Goal: Transaction & Acquisition: Purchase product/service

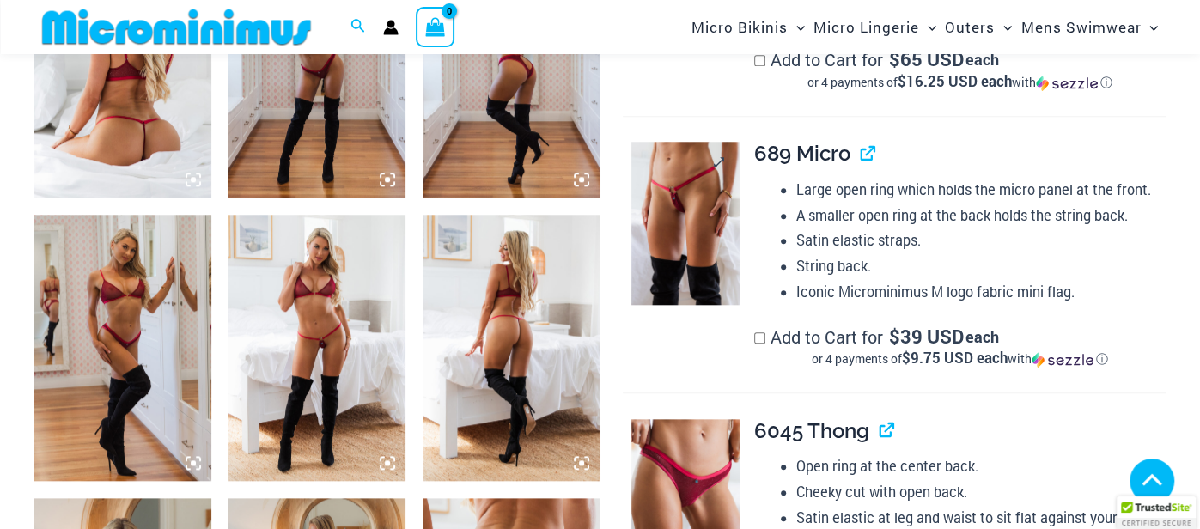
scroll to position [1090, 0]
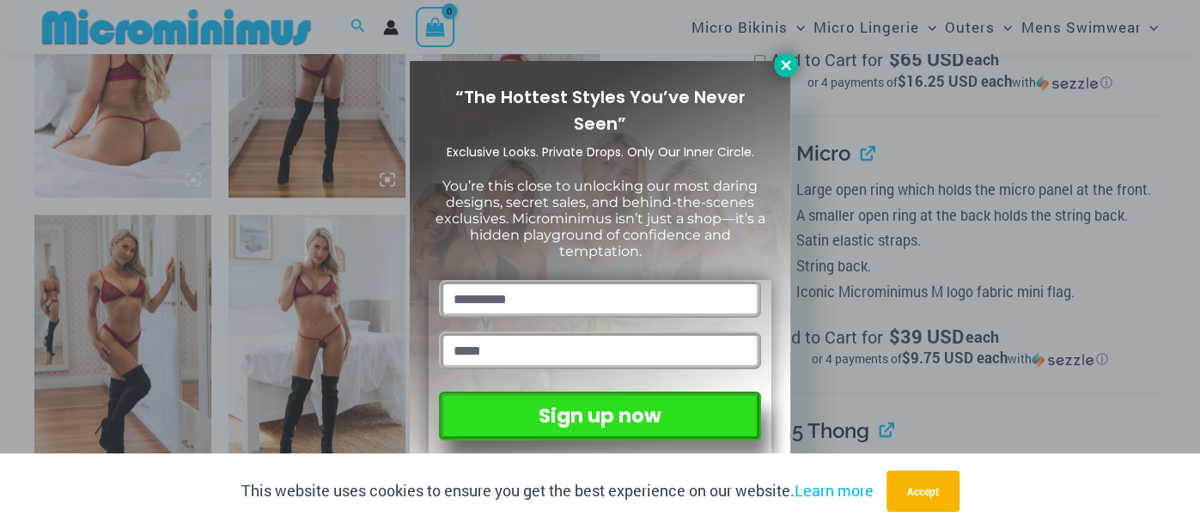
click at [786, 61] on icon at bounding box center [785, 65] width 15 height 15
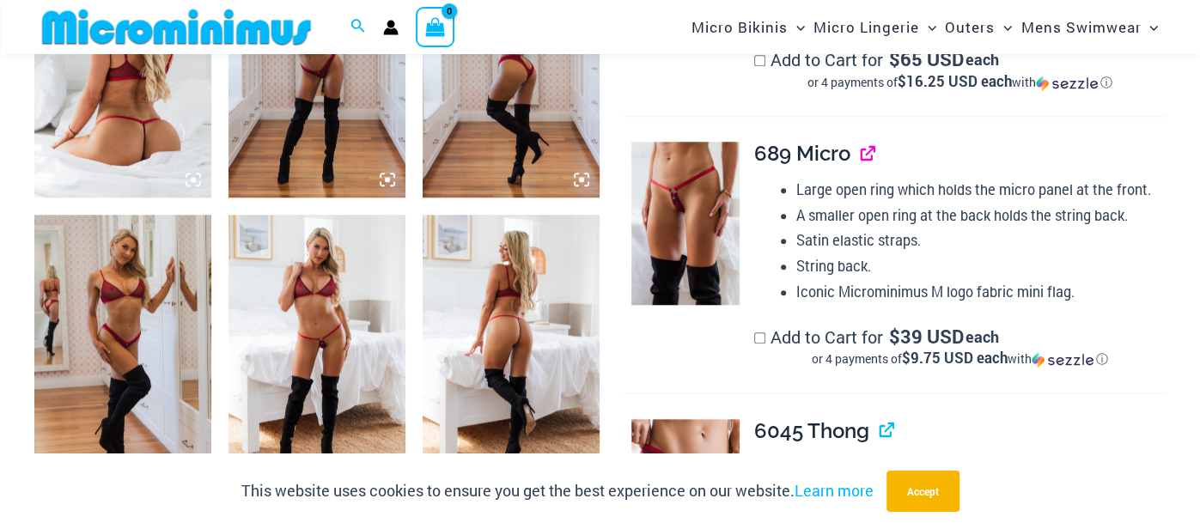
click at [861, 153] on link "View product" at bounding box center [861, 153] width 0 height 25
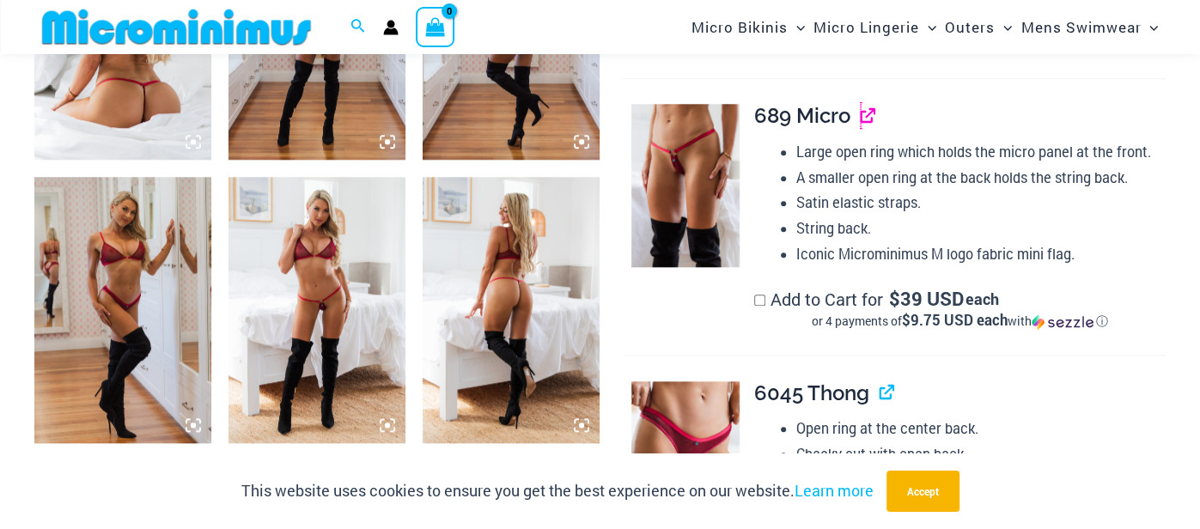
scroll to position [1122, 0]
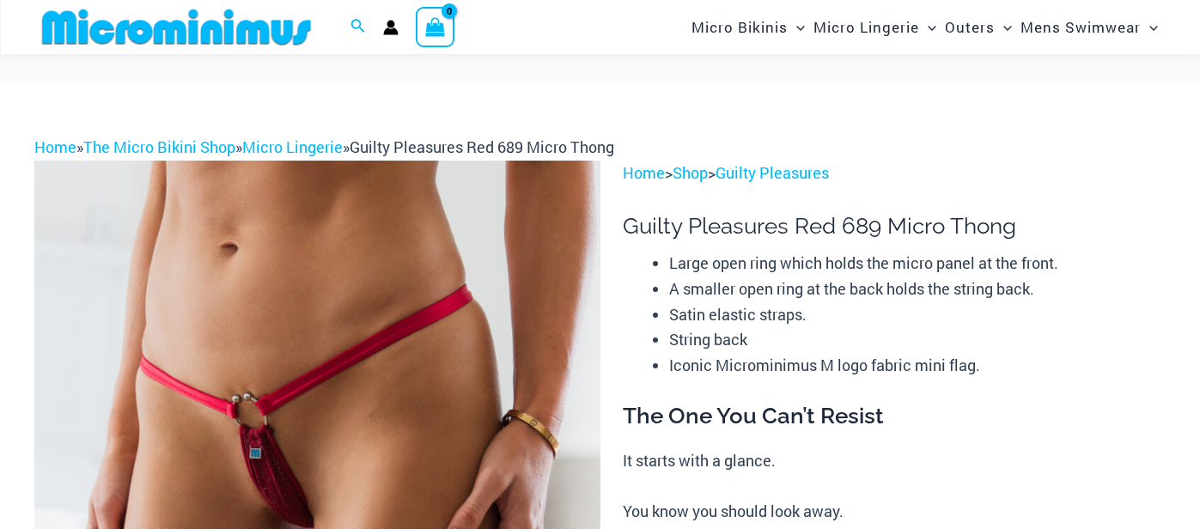
scroll to position [163, 0]
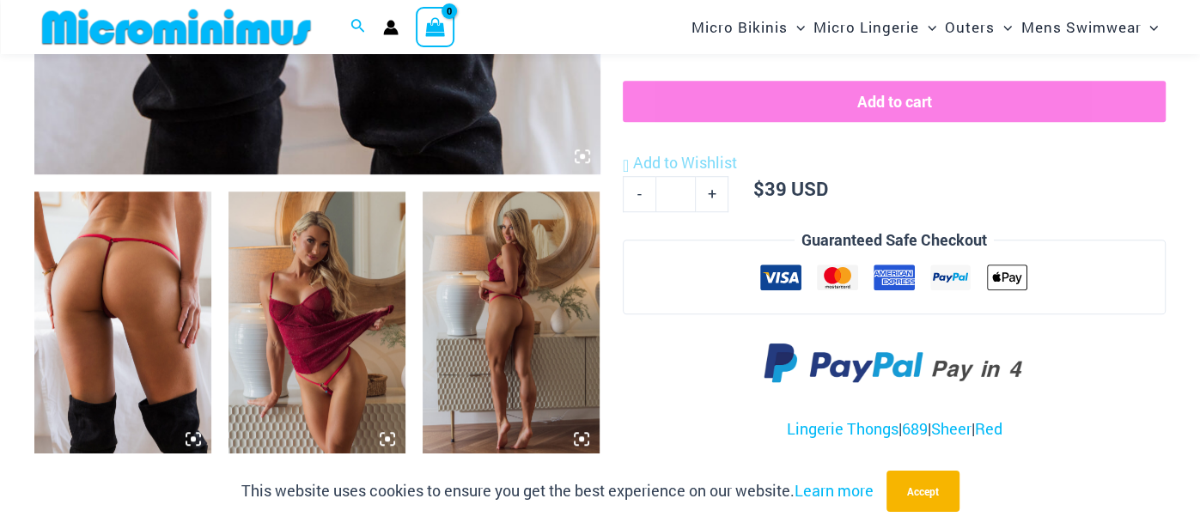
scroll to position [833, 0]
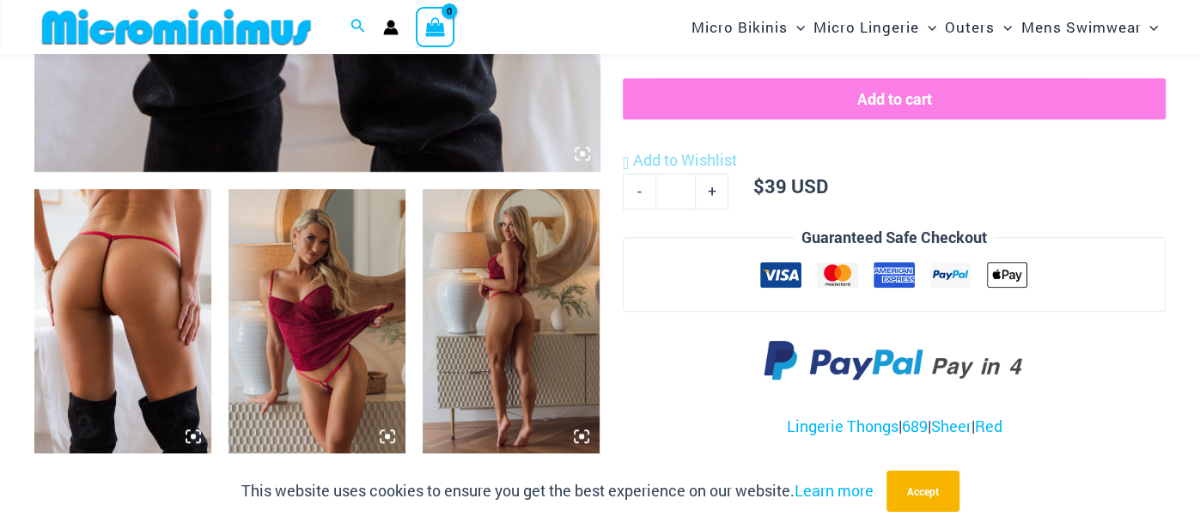
click at [584, 154] on icon at bounding box center [582, 153] width 5 height 5
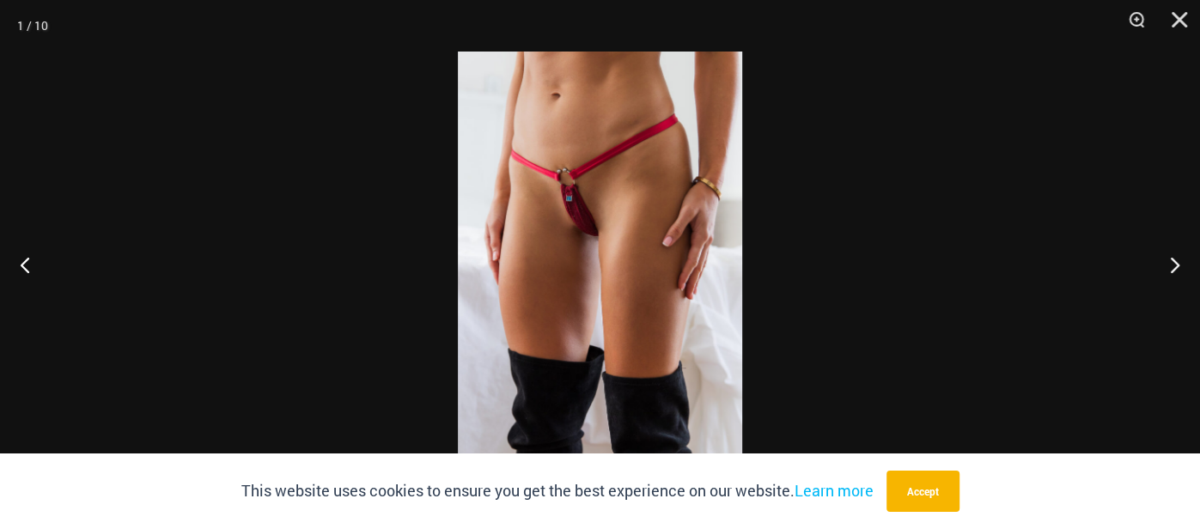
click at [601, 212] on img at bounding box center [600, 265] width 284 height 426
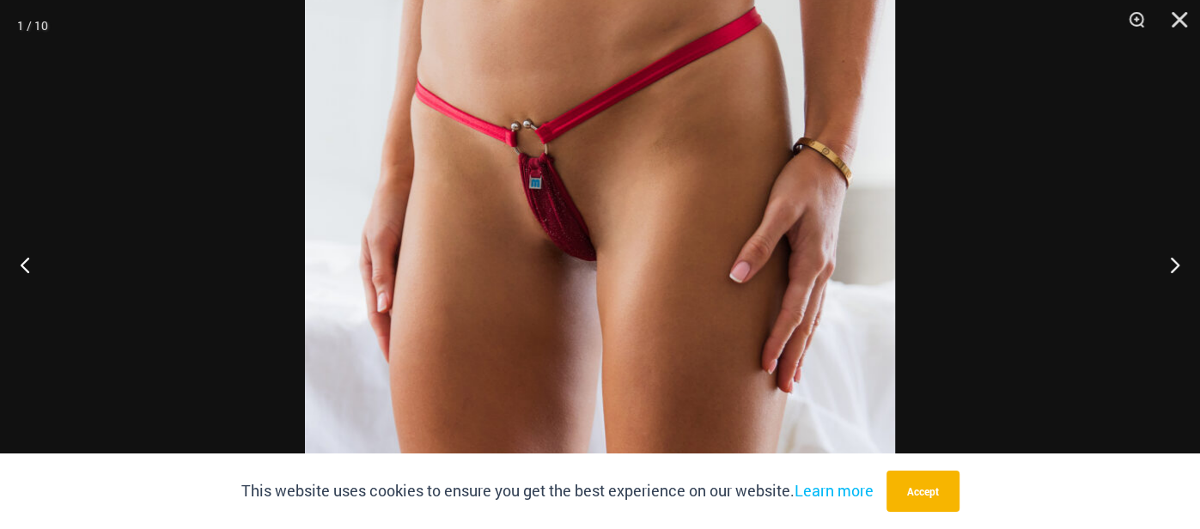
click at [601, 211] on img at bounding box center [600, 320] width 590 height 885
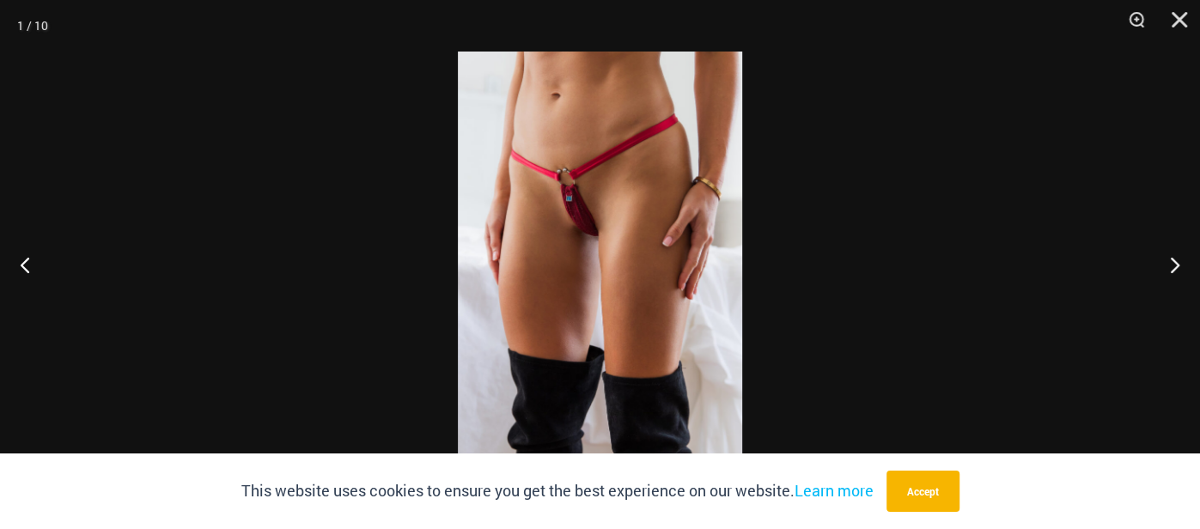
click at [601, 211] on img at bounding box center [600, 265] width 284 height 426
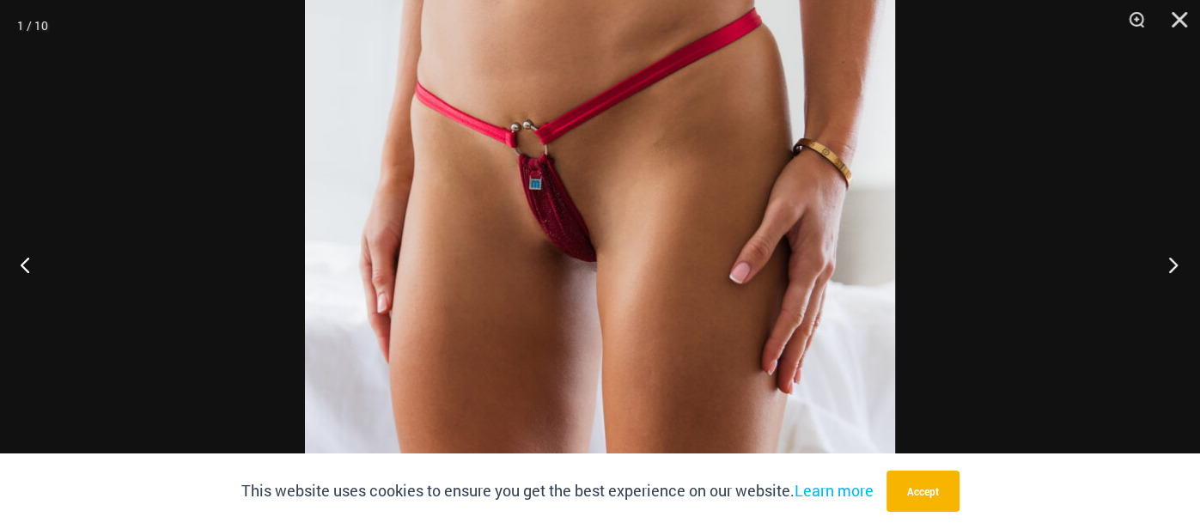
click at [1175, 271] on button "Next" at bounding box center [1168, 265] width 64 height 86
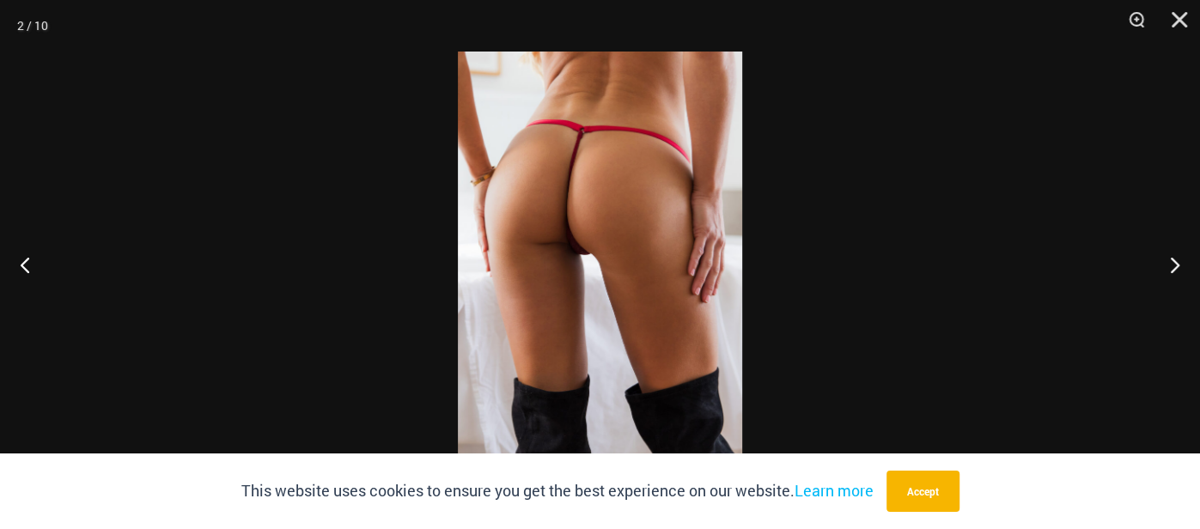
click at [565, 201] on img at bounding box center [600, 265] width 284 height 426
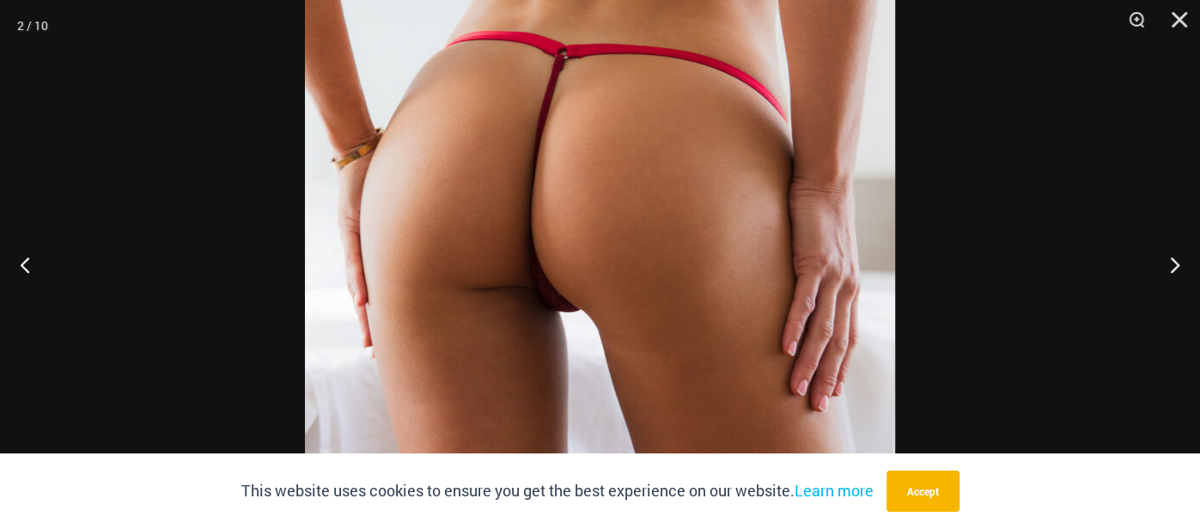
click at [1033, 89] on div at bounding box center [600, 264] width 1200 height 529
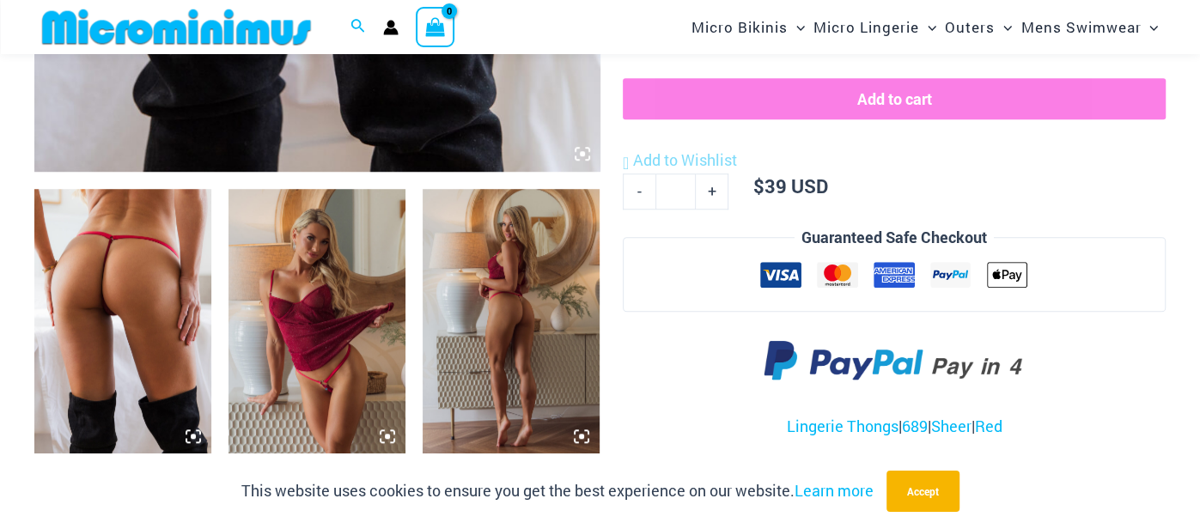
click at [391, 436] on icon at bounding box center [387, 436] width 15 height 15
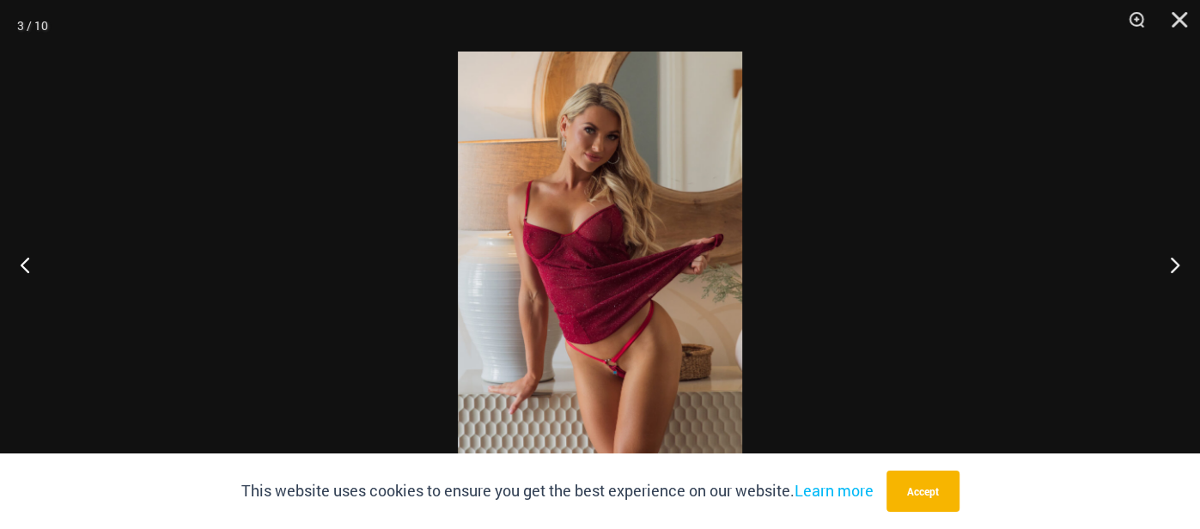
click at [623, 347] on img at bounding box center [600, 265] width 284 height 426
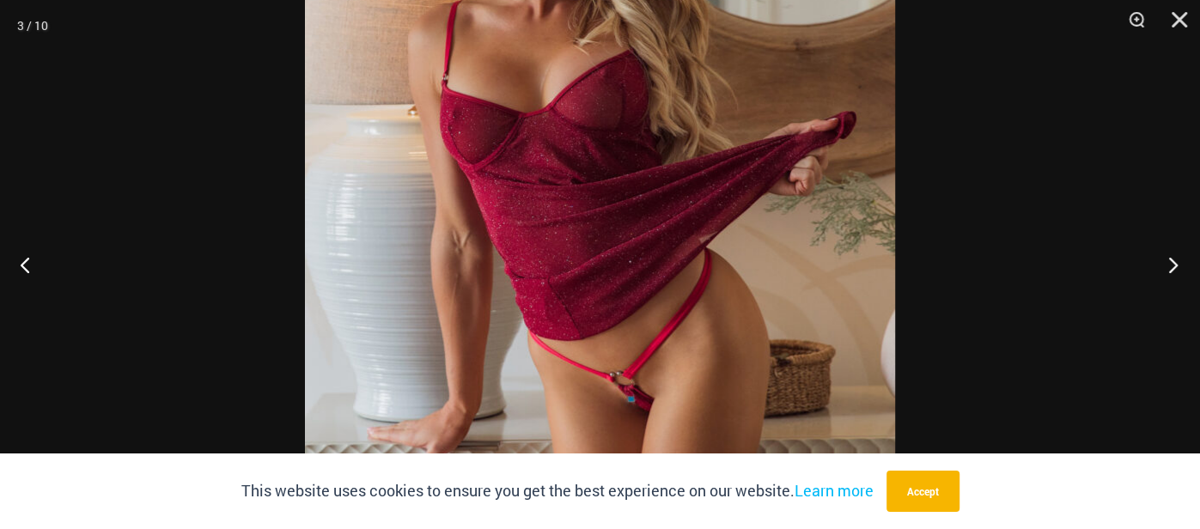
click at [1171, 266] on button "Next" at bounding box center [1168, 265] width 64 height 86
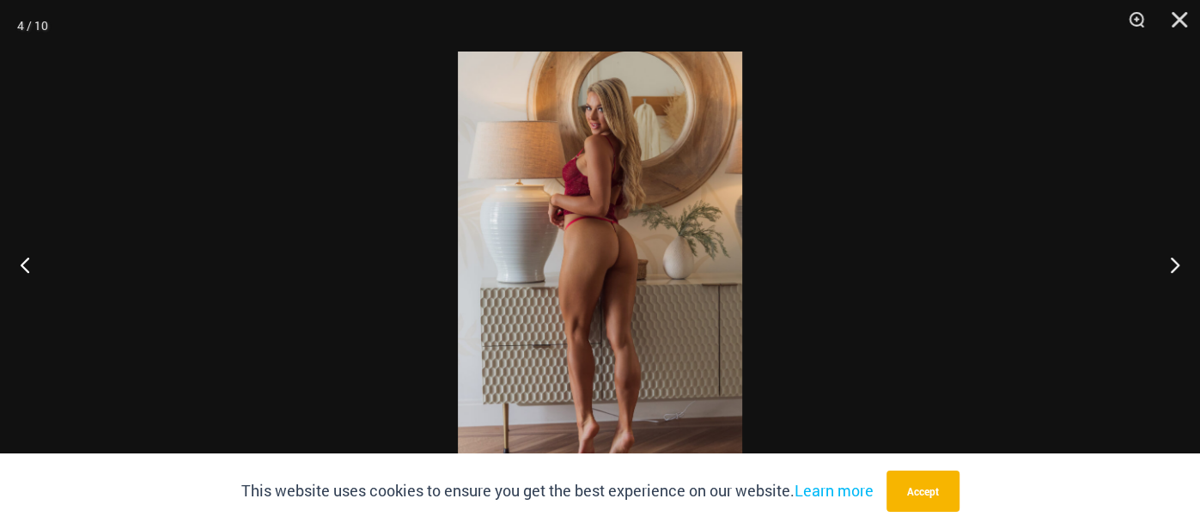
click at [624, 235] on img at bounding box center [600, 265] width 284 height 426
click at [610, 247] on img at bounding box center [600, 265] width 284 height 426
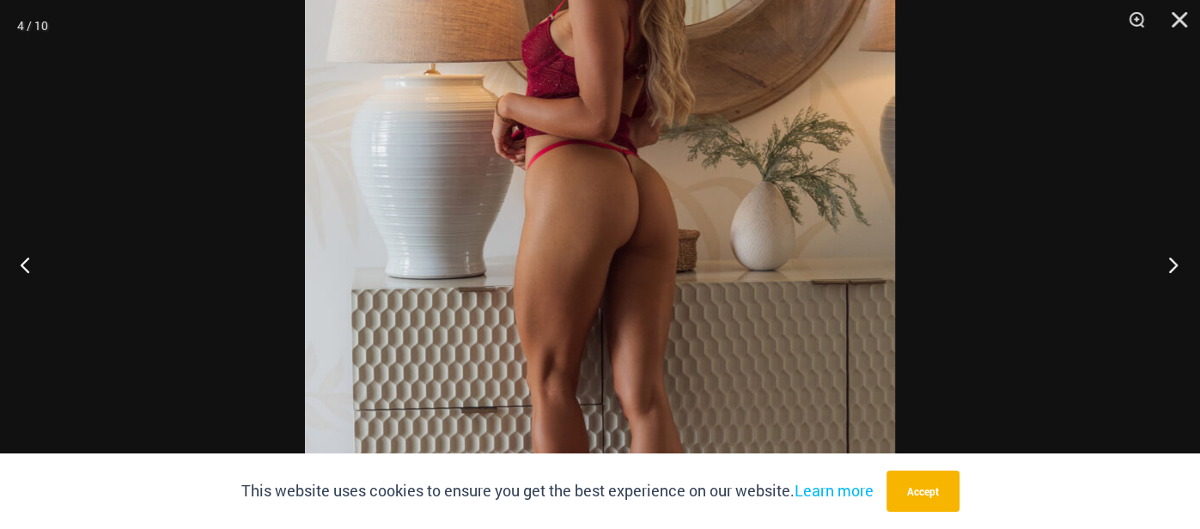
click at [1169, 263] on button "Next" at bounding box center [1168, 265] width 64 height 86
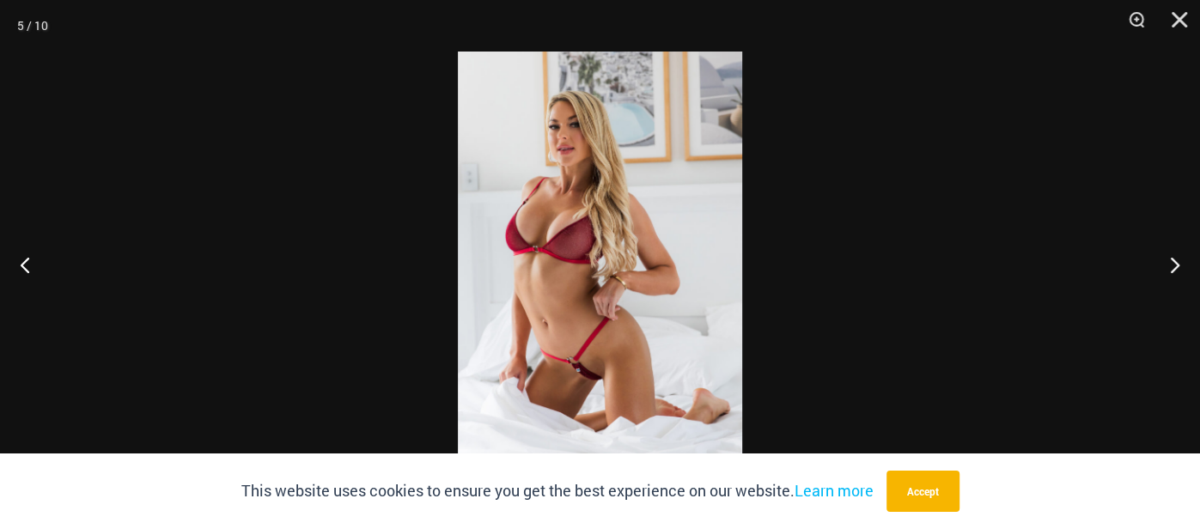
click at [615, 322] on img at bounding box center [600, 265] width 284 height 426
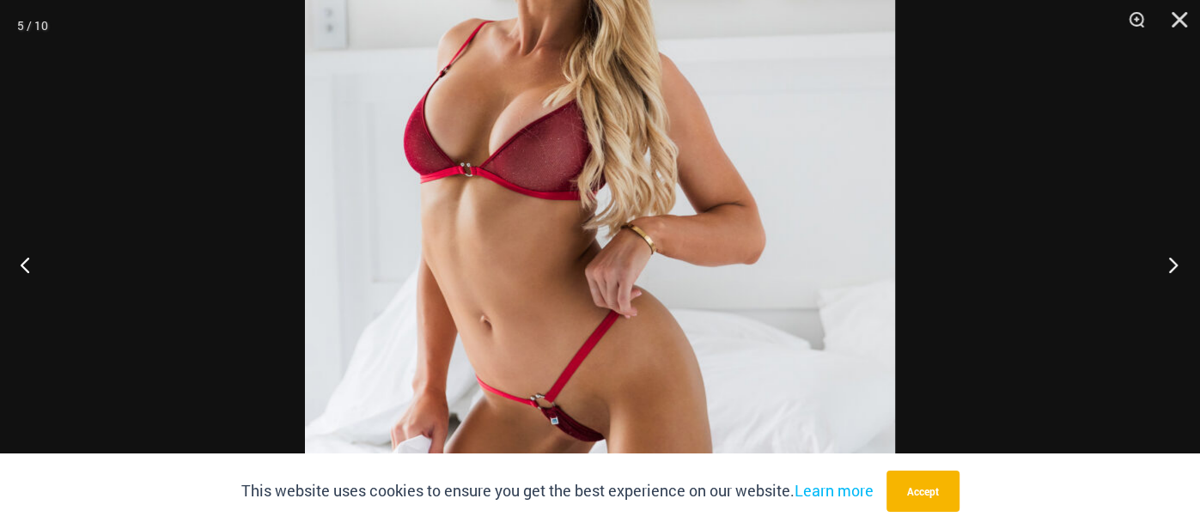
click at [1178, 264] on button "Next" at bounding box center [1168, 265] width 64 height 86
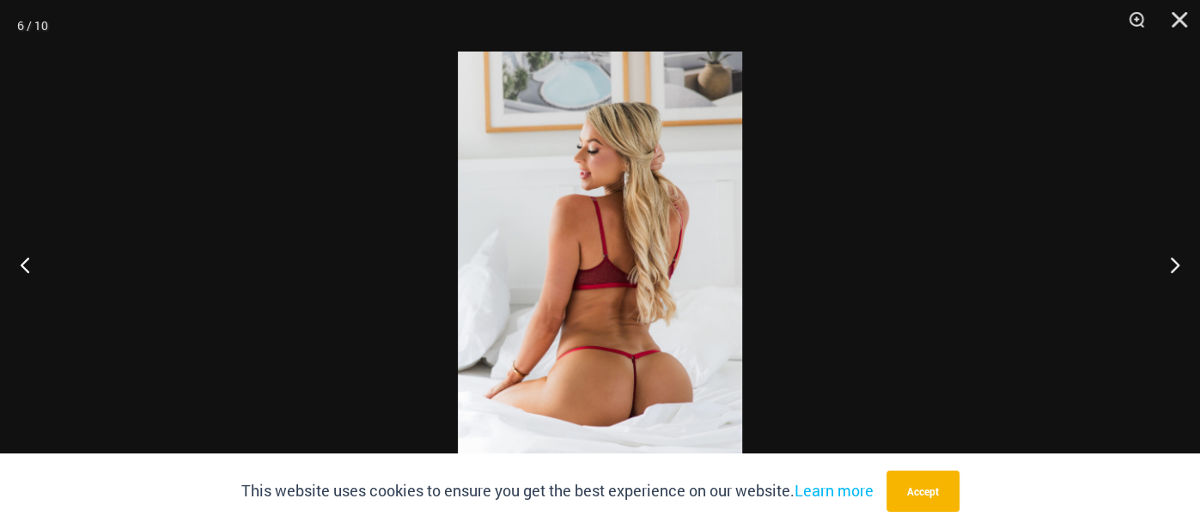
click at [620, 346] on img at bounding box center [600, 265] width 284 height 426
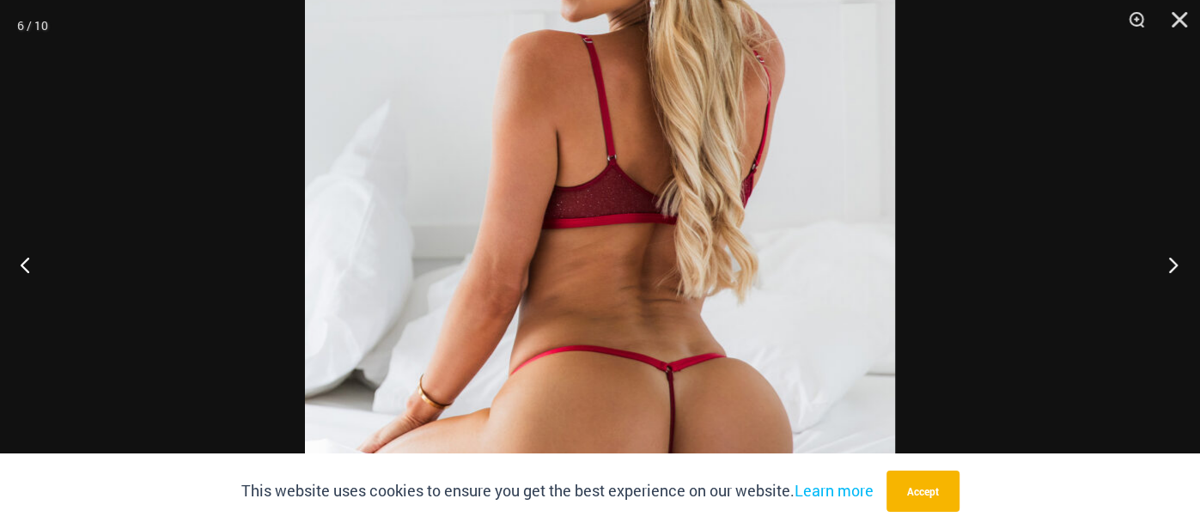
click at [1174, 268] on button "Next" at bounding box center [1168, 265] width 64 height 86
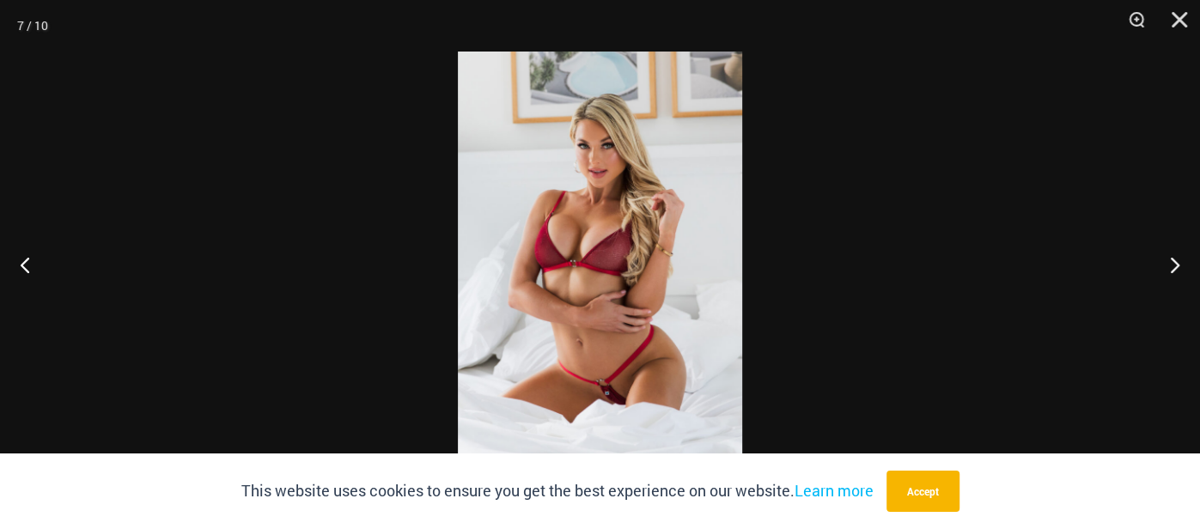
click at [611, 324] on img at bounding box center [600, 265] width 284 height 426
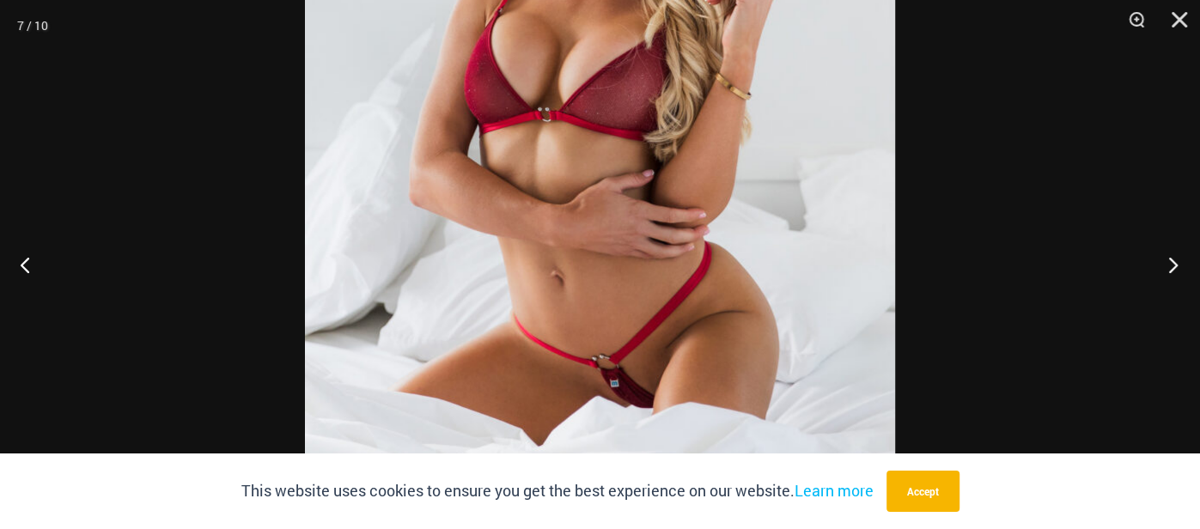
click at [1175, 266] on button "Next" at bounding box center [1168, 265] width 64 height 86
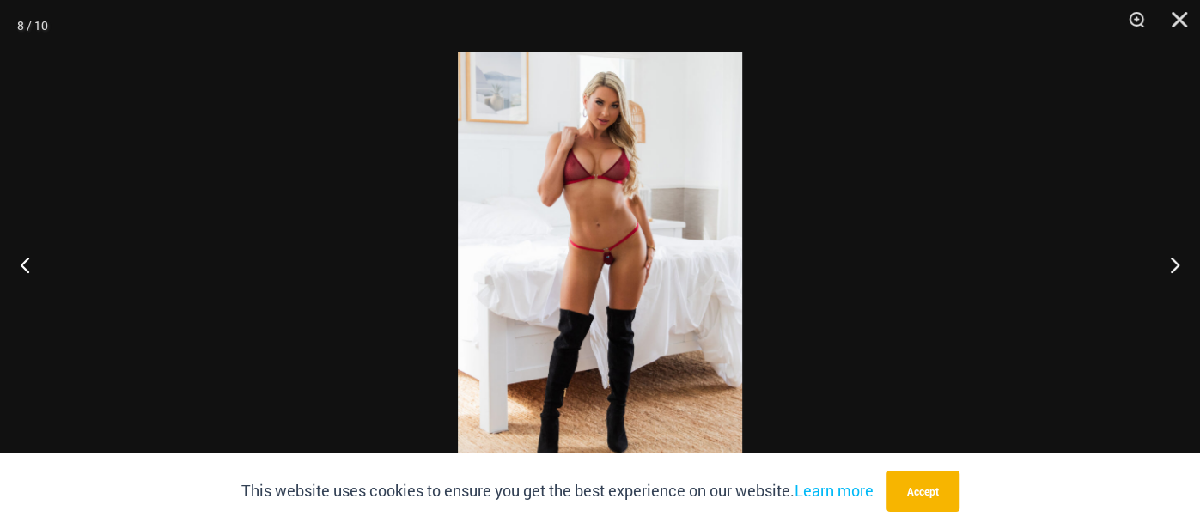
click at [594, 264] on img at bounding box center [600, 265] width 284 height 426
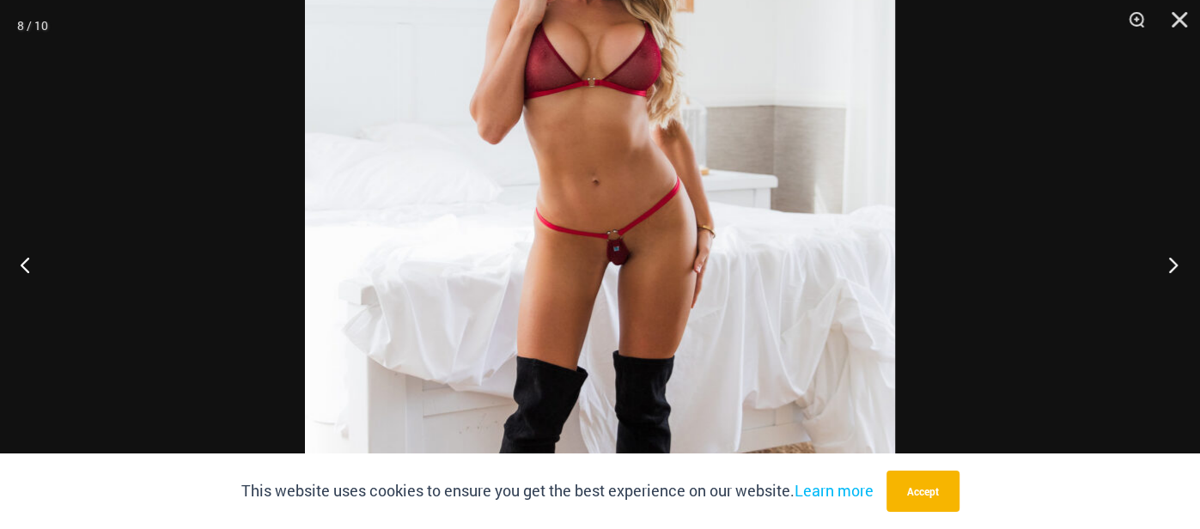
click at [1174, 266] on button "Next" at bounding box center [1168, 265] width 64 height 86
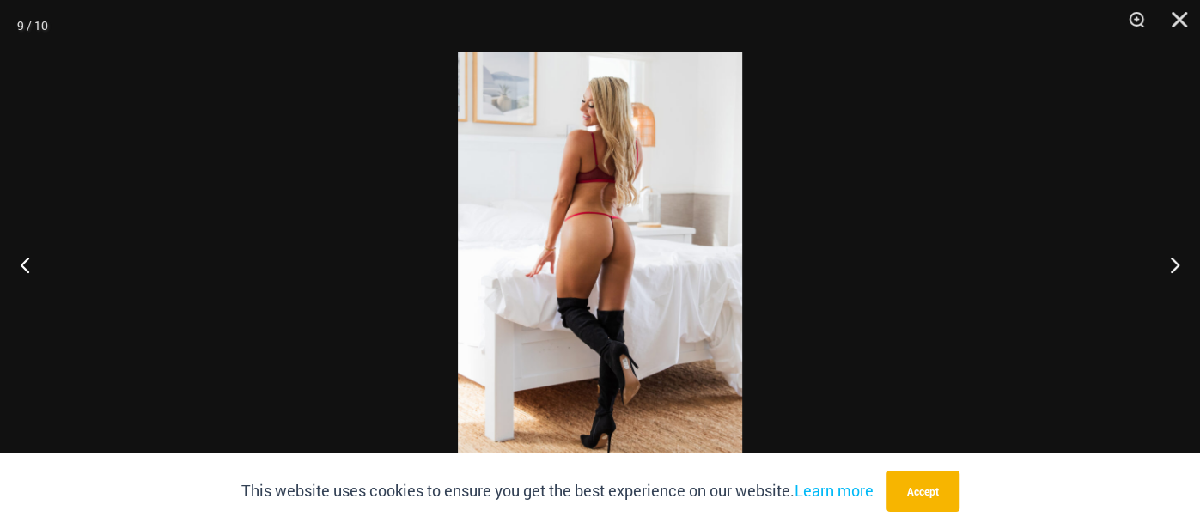
click at [618, 260] on img at bounding box center [600, 265] width 284 height 426
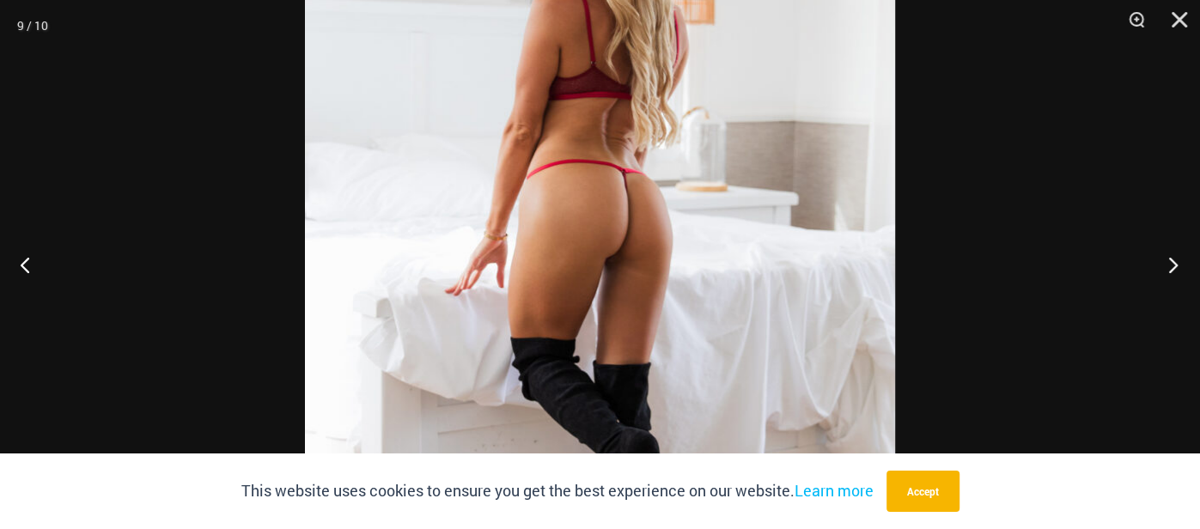
click at [1175, 266] on button "Next" at bounding box center [1168, 265] width 64 height 86
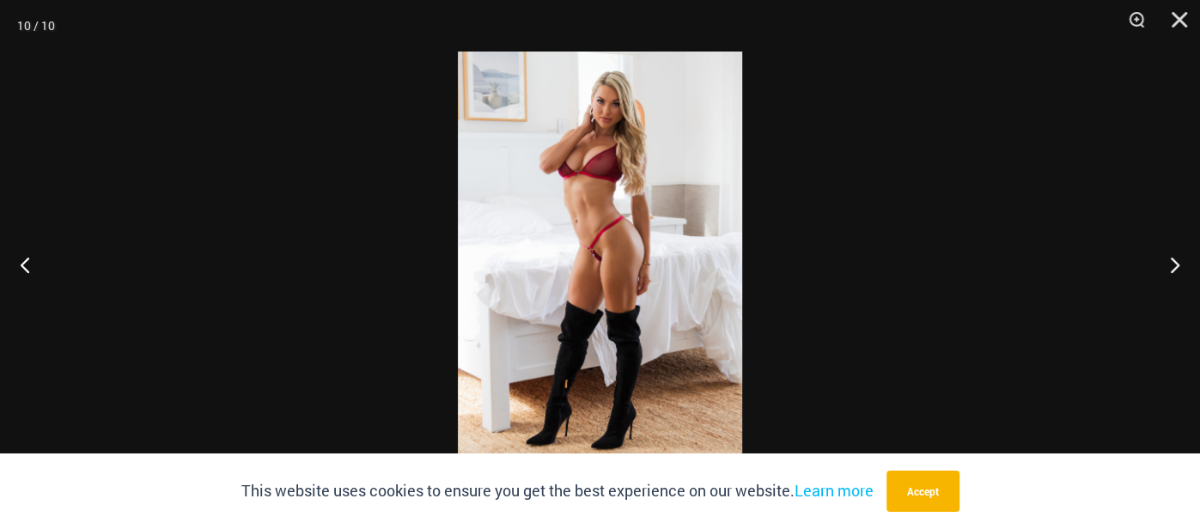
click at [595, 250] on img at bounding box center [600, 265] width 284 height 426
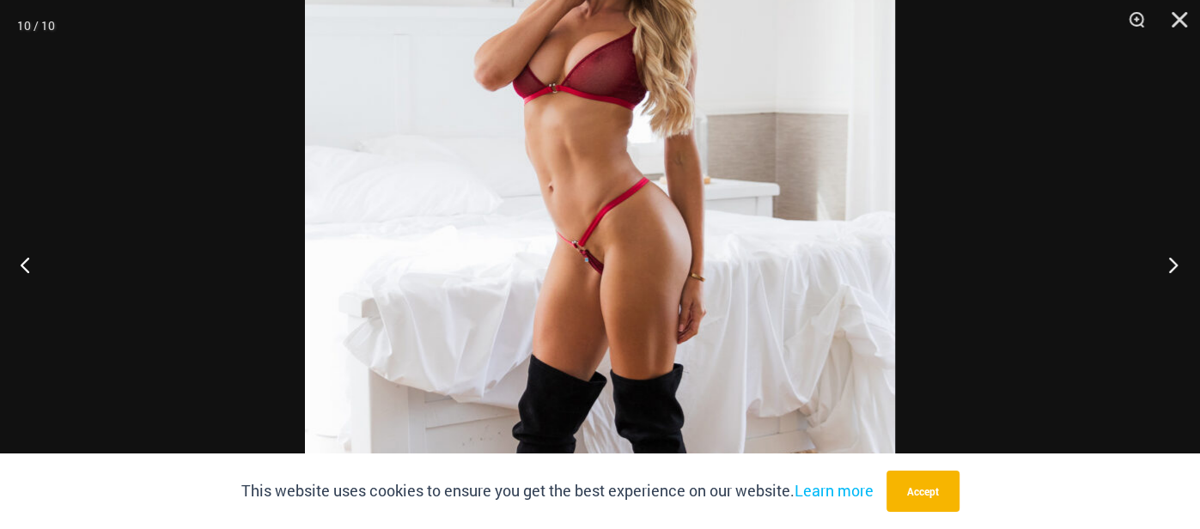
click at [1169, 264] on button "Next" at bounding box center [1168, 265] width 64 height 86
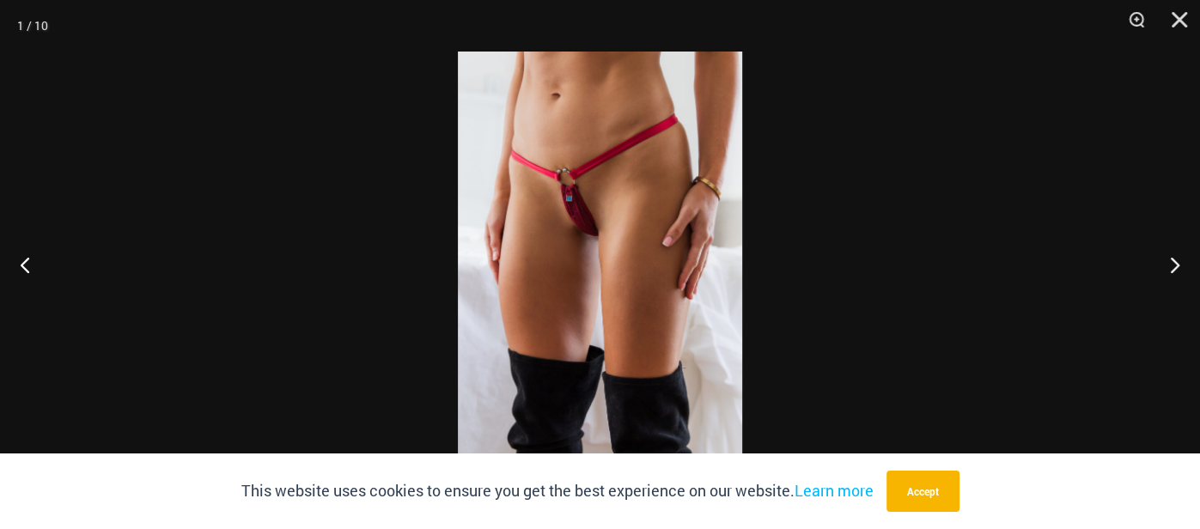
click at [586, 229] on img at bounding box center [600, 265] width 284 height 426
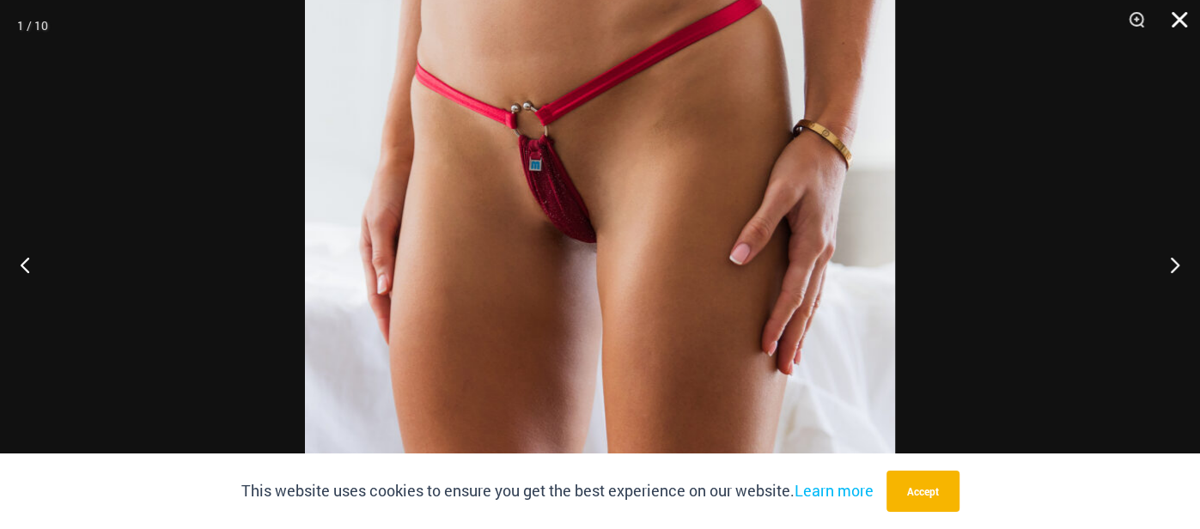
click at [1181, 20] on button "Close" at bounding box center [1173, 26] width 43 height 52
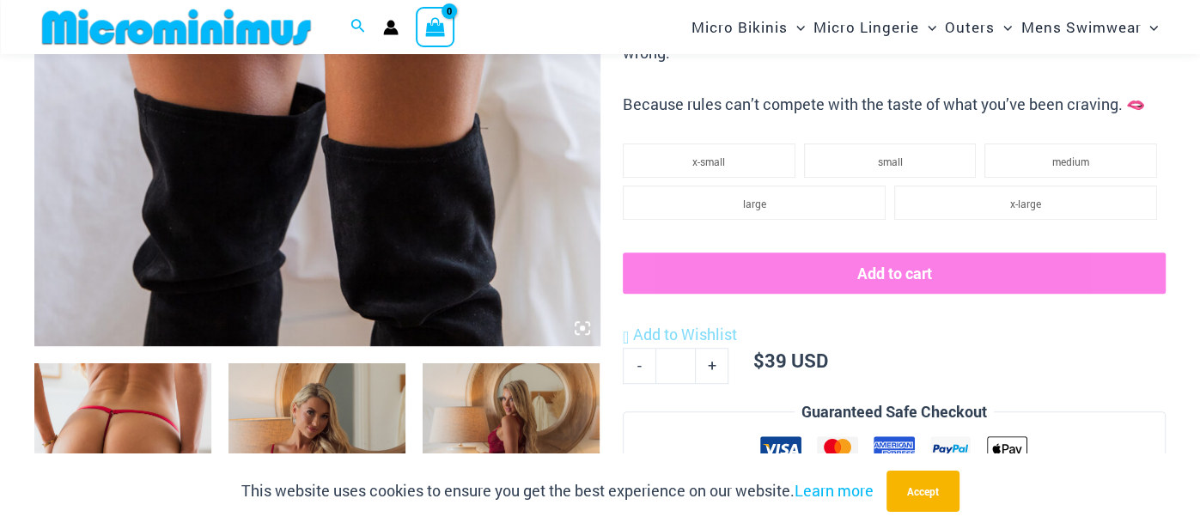
scroll to position [648, 0]
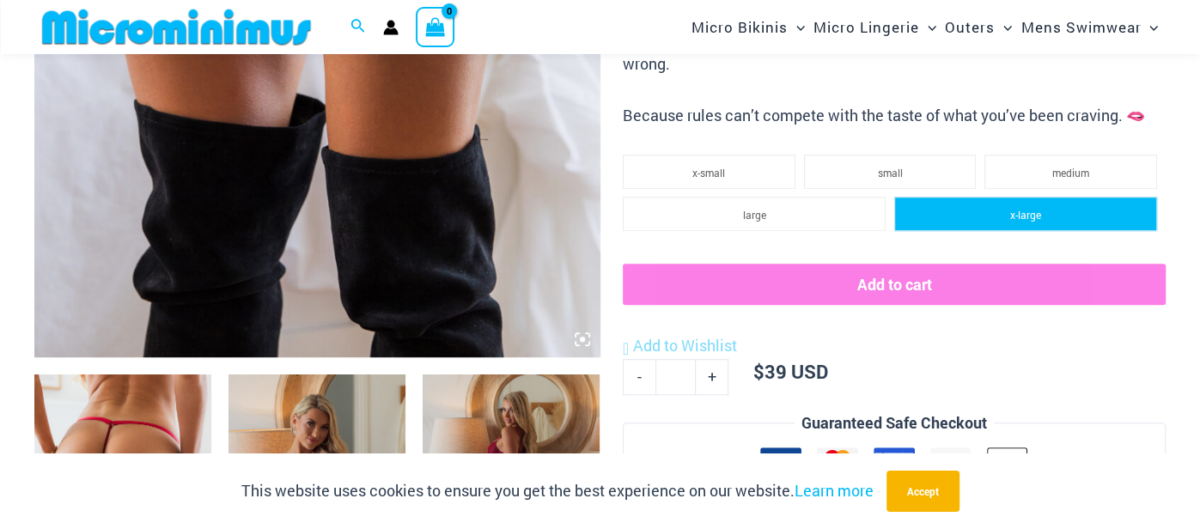
click at [986, 221] on li "x-large" at bounding box center [1025, 214] width 263 height 34
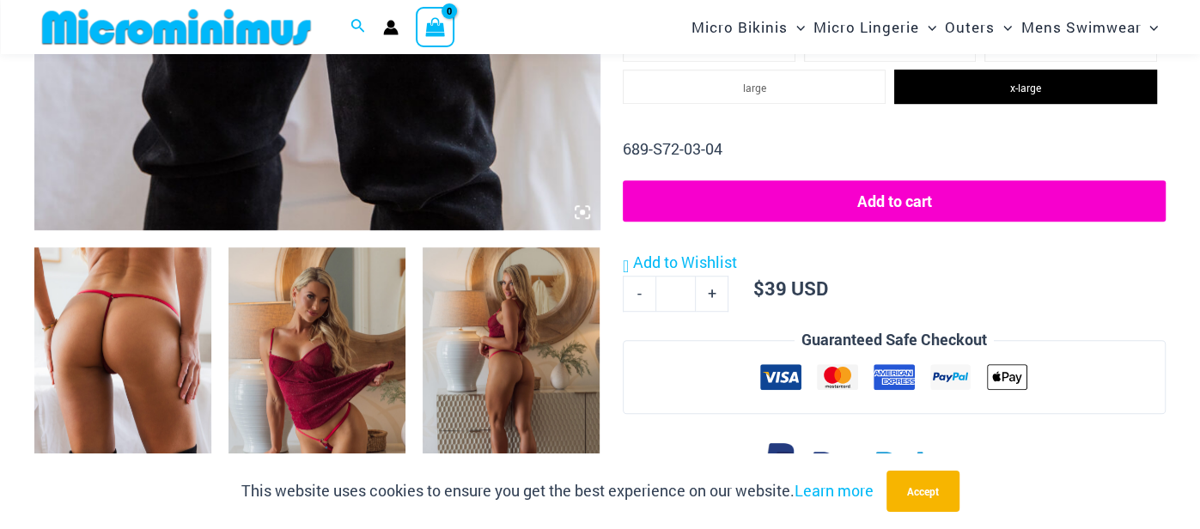
scroll to position [777, 0]
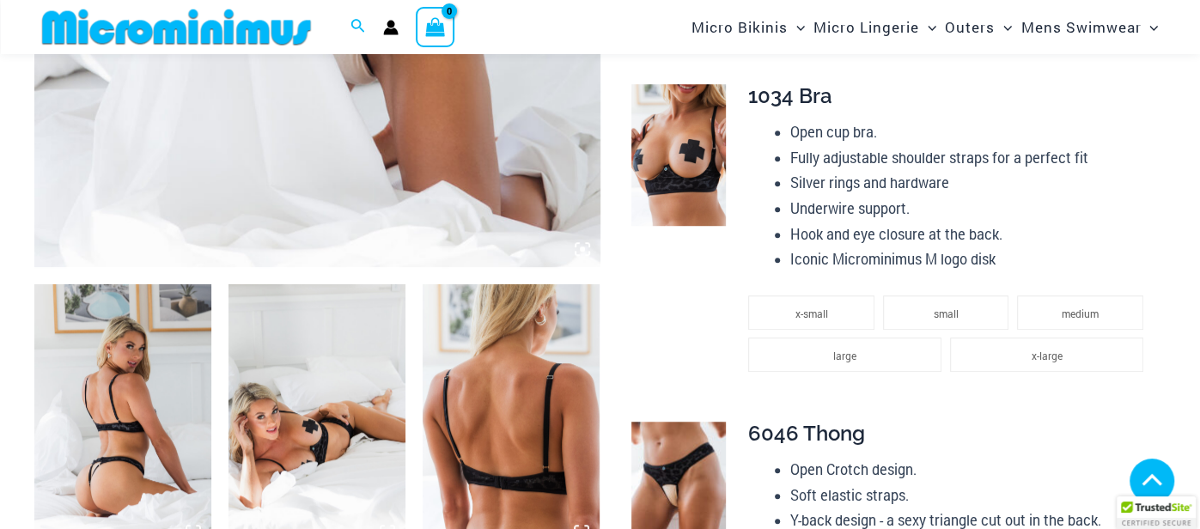
scroll to position [853, 0]
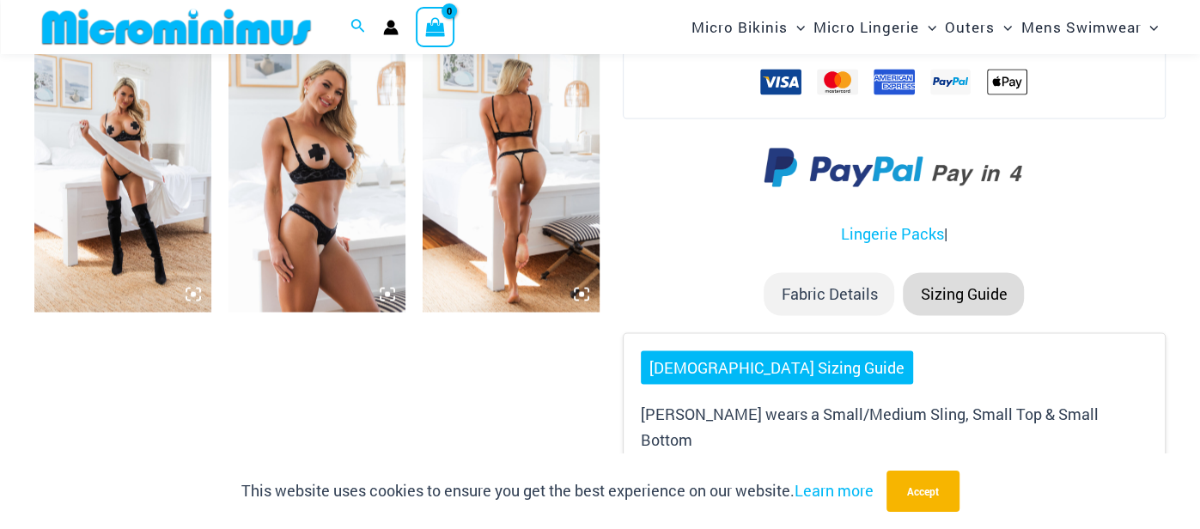
scroll to position [2083, 0]
